Goal: Complete application form: Complete application form

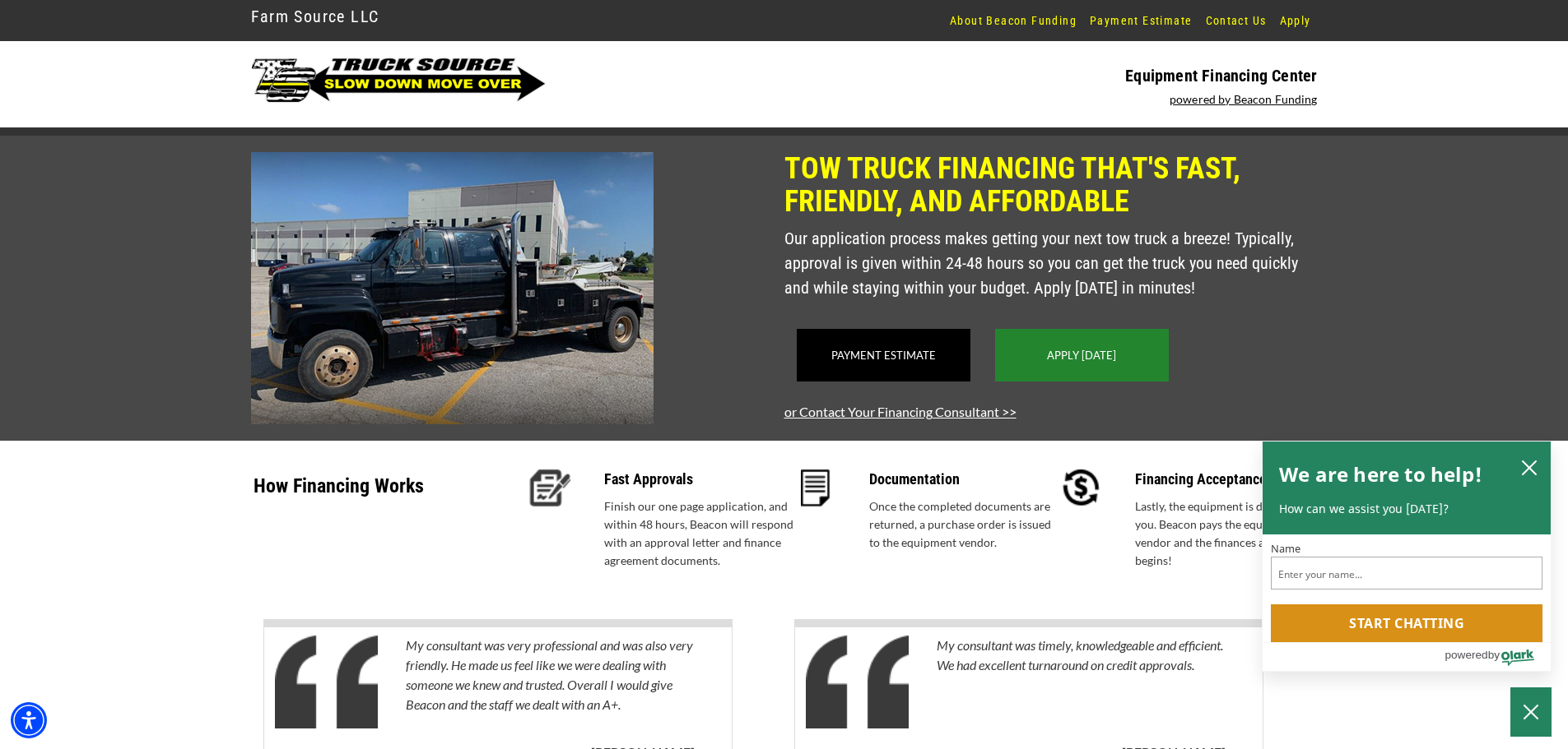
click at [1035, 377] on div "Apply [DATE]" at bounding box center [1082, 355] width 174 height 53
click at [1106, 382] on div "Apply Today" at bounding box center [1082, 355] width 174 height 53
click at [1532, 470] on icon "close chatbox" at bounding box center [1529, 468] width 13 height 13
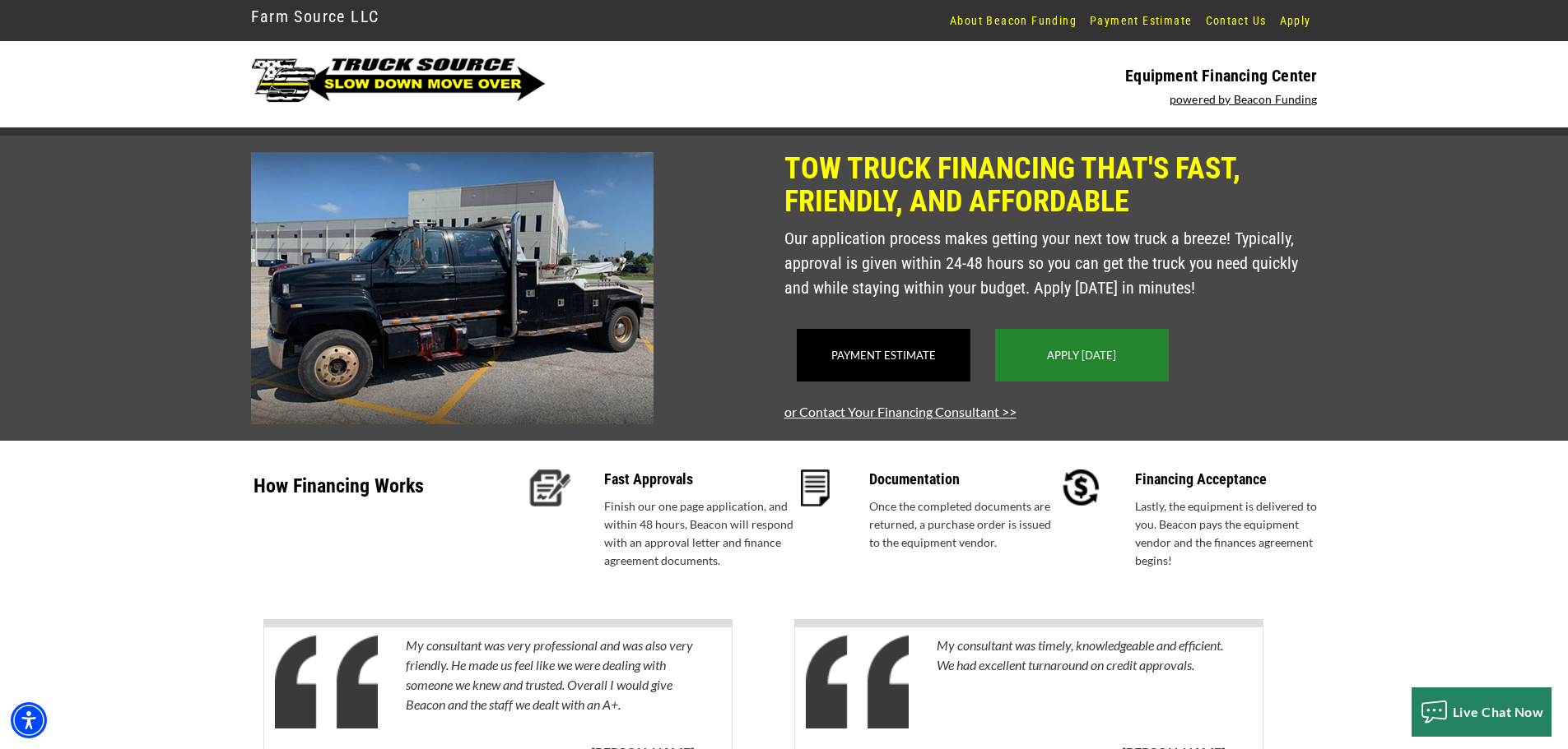
click at [1107, 382] on div "Apply Today" at bounding box center [1082, 355] width 174 height 53
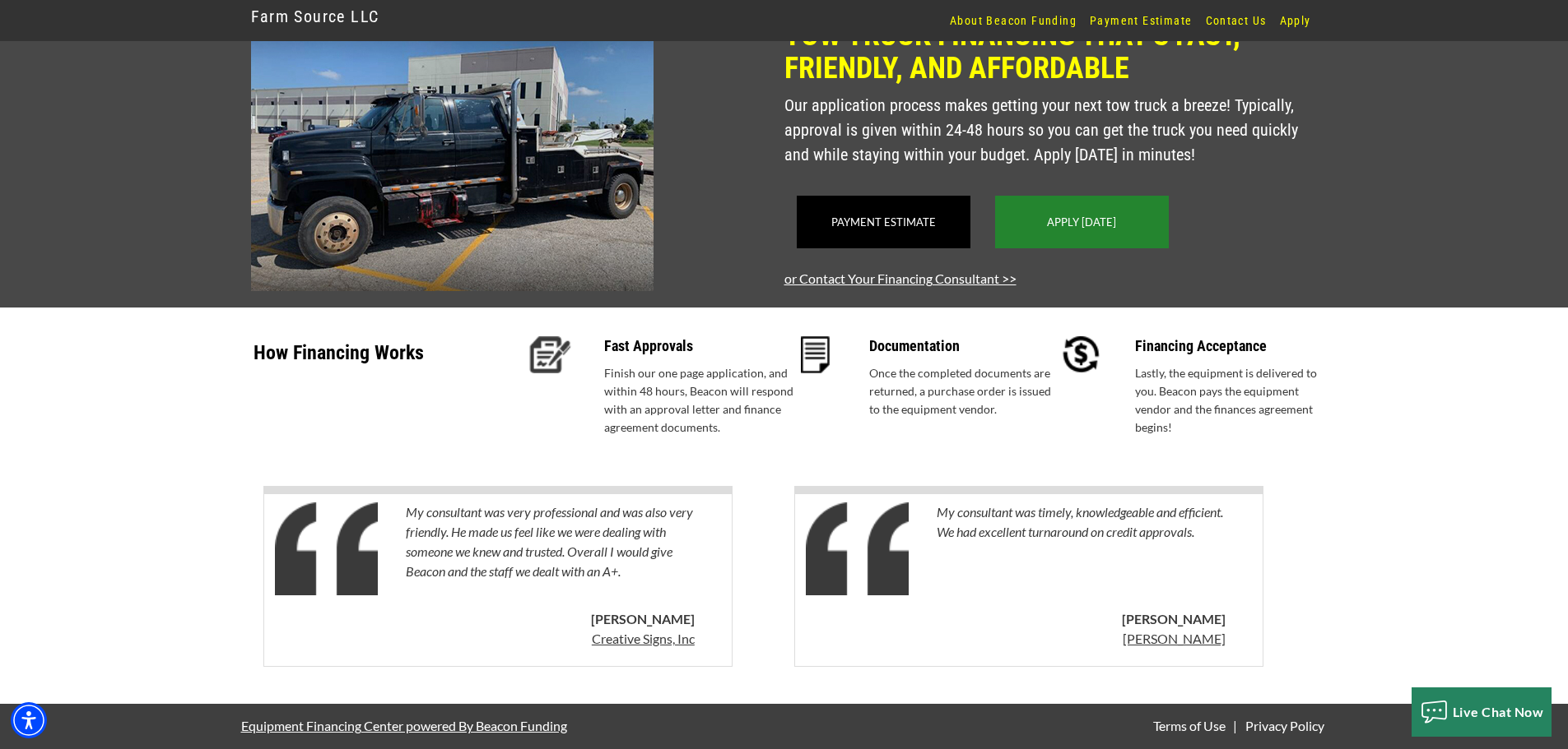
click at [1049, 240] on div "Apply Today" at bounding box center [1082, 222] width 174 height 53
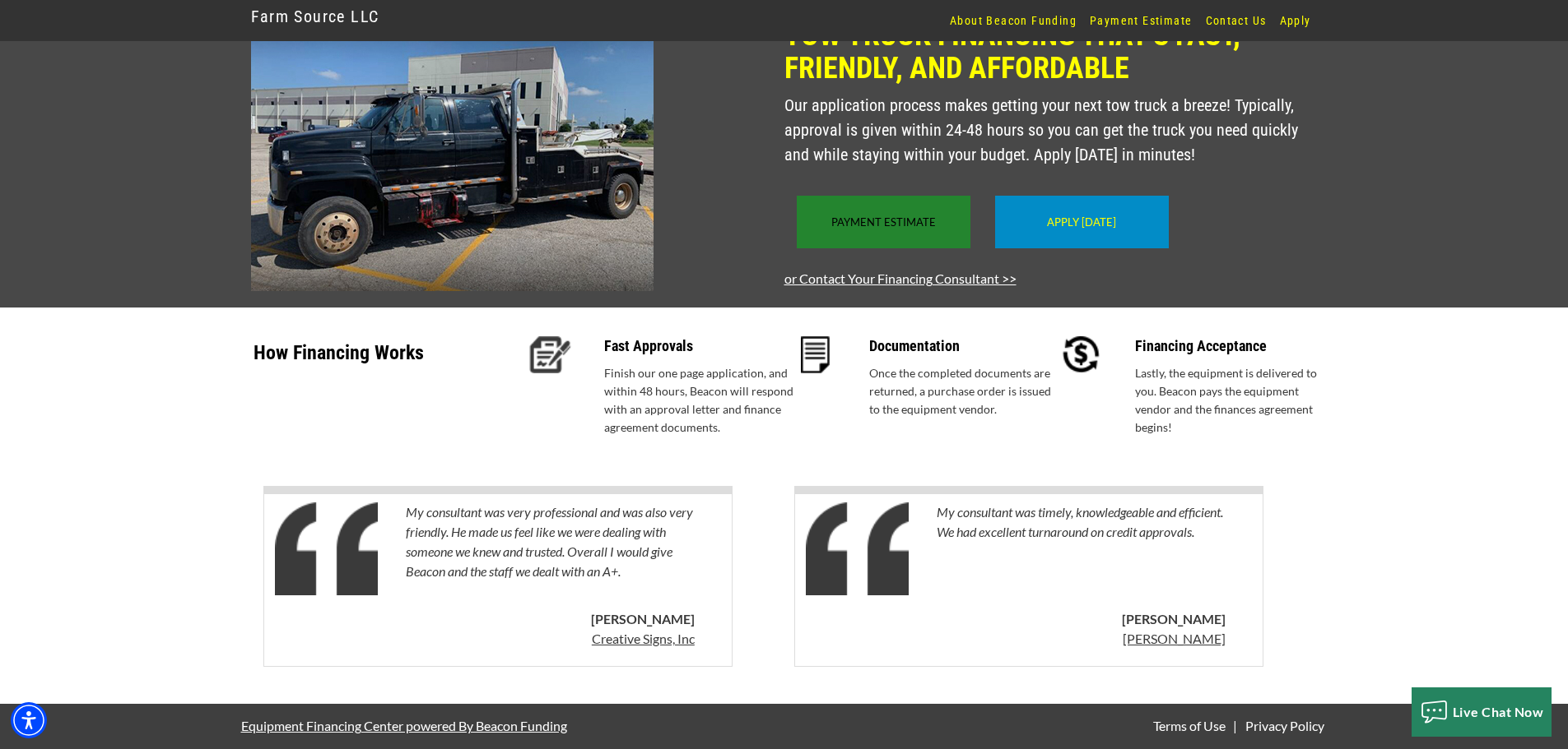
click at [897, 237] on div "Payment Estimate" at bounding box center [883, 222] width 174 height 53
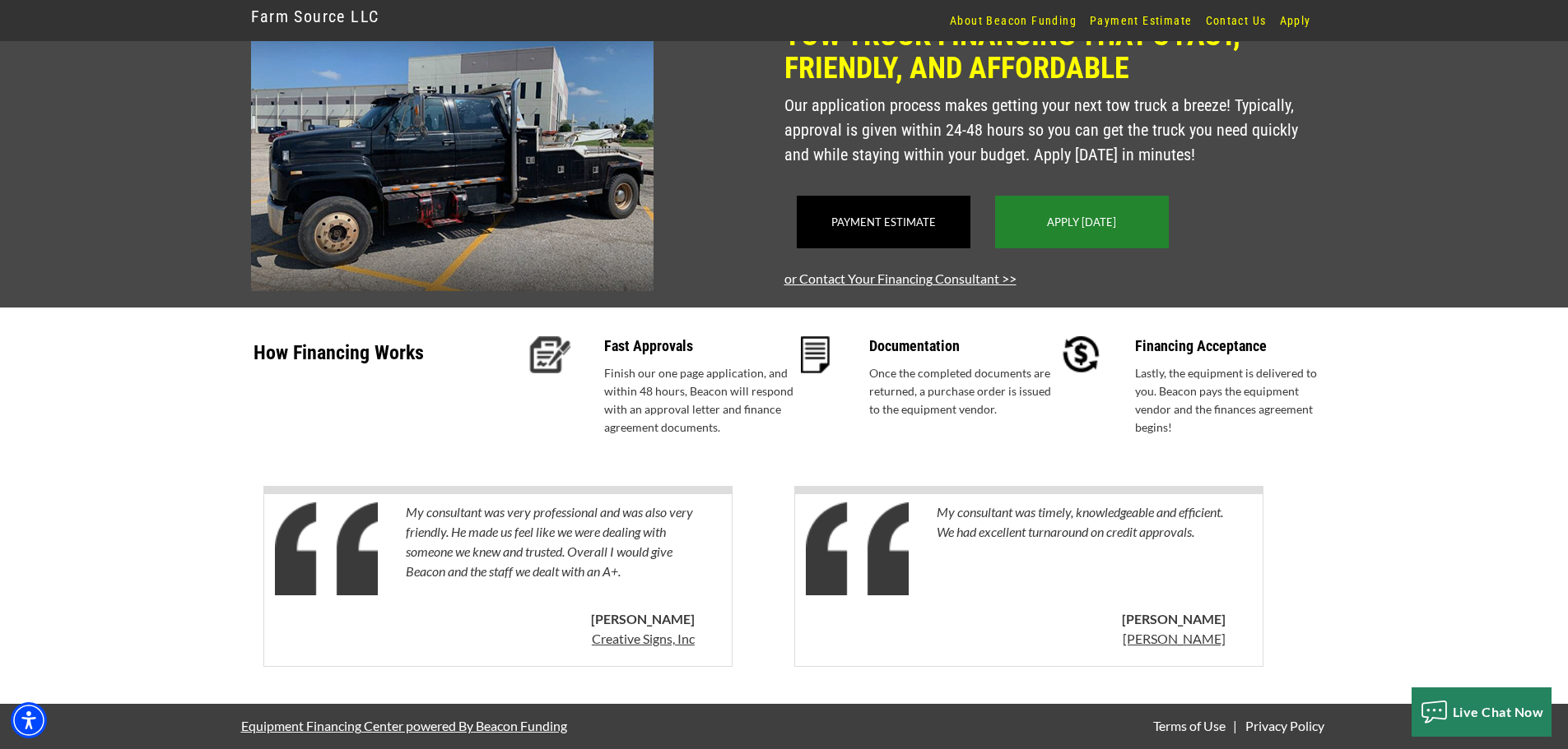
click at [1101, 225] on link "Apply Today" at bounding box center [1082, 222] width 69 height 13
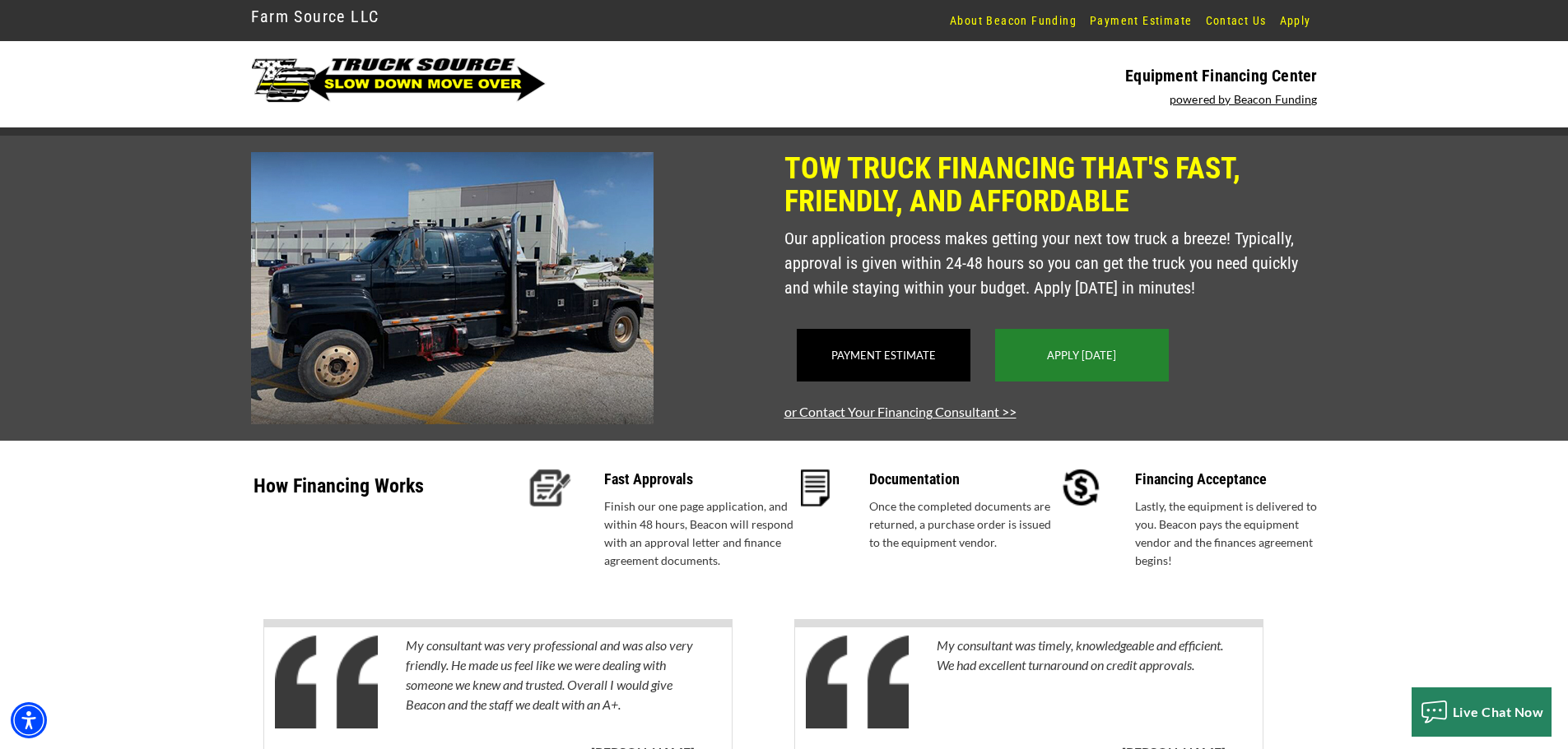
click at [1103, 362] on link "Apply Today" at bounding box center [1082, 355] width 69 height 13
